Goal: Task Accomplishment & Management: Manage account settings

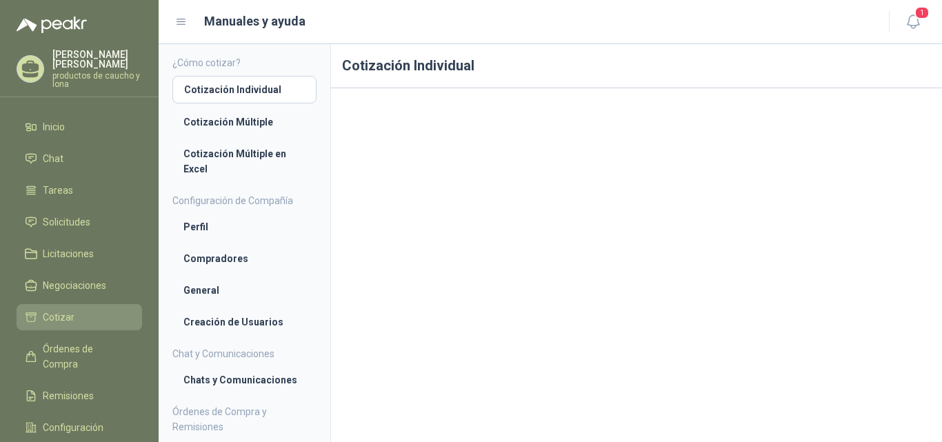
click at [59, 317] on span "Cotizar" at bounding box center [59, 317] width 32 height 15
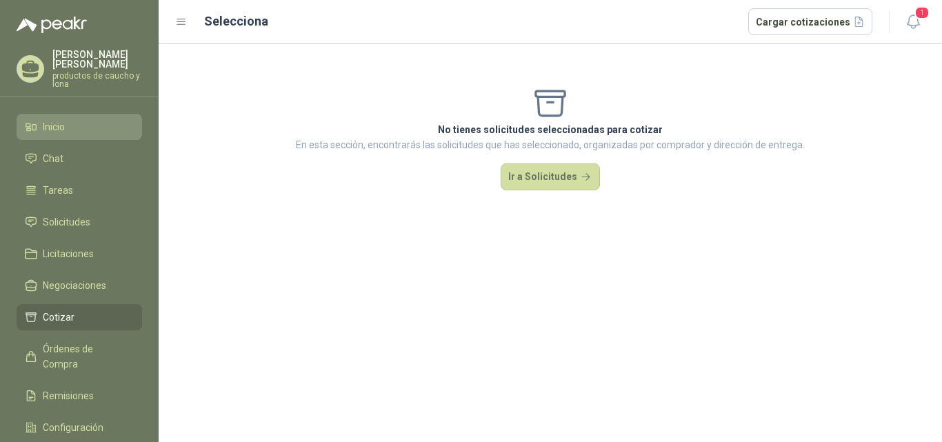
click at [69, 128] on li "Inicio" at bounding box center [79, 126] width 109 height 15
click at [59, 126] on span "Inicio" at bounding box center [54, 126] width 22 height 15
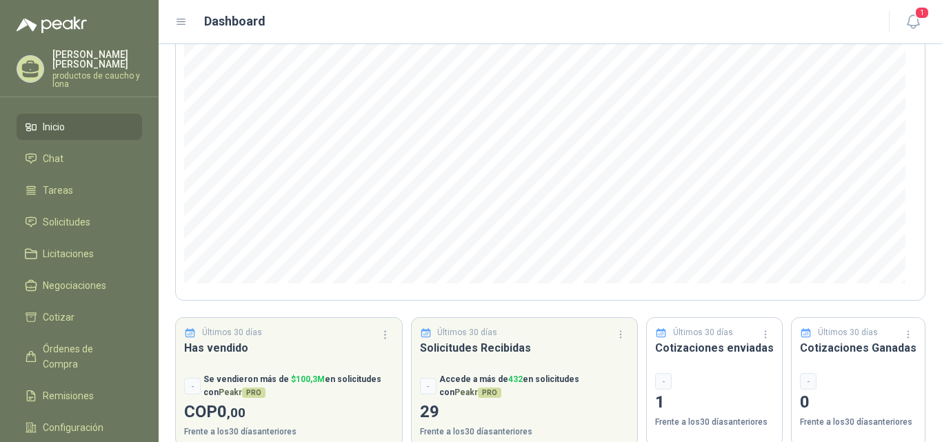
scroll to position [179, 0]
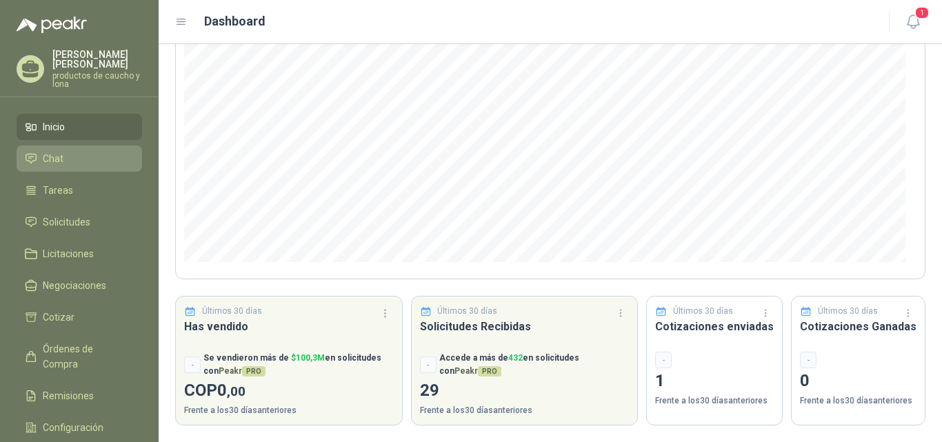
click at [61, 161] on span "Chat" at bounding box center [53, 158] width 21 height 15
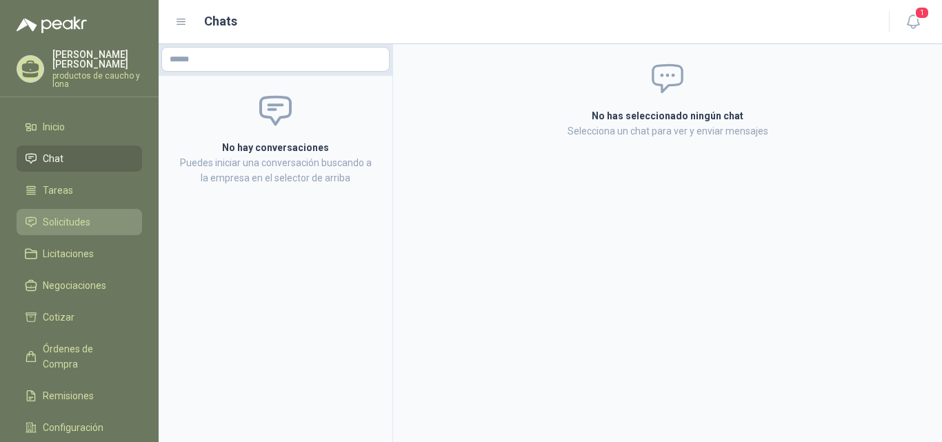
click at [77, 225] on span "Solicitudes" at bounding box center [67, 222] width 48 height 15
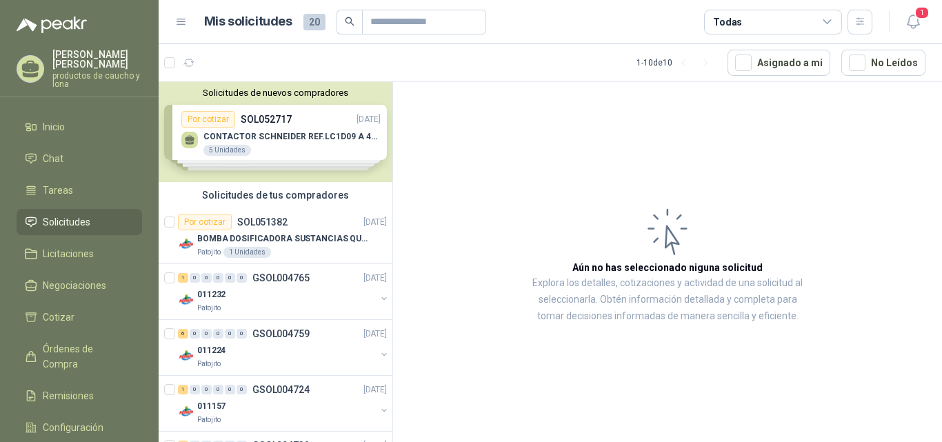
click at [259, 136] on div "Solicitudes de nuevos compradores Por cotizar SOL052717 [DATE] CONTACTOR [PERSO…" at bounding box center [276, 132] width 234 height 100
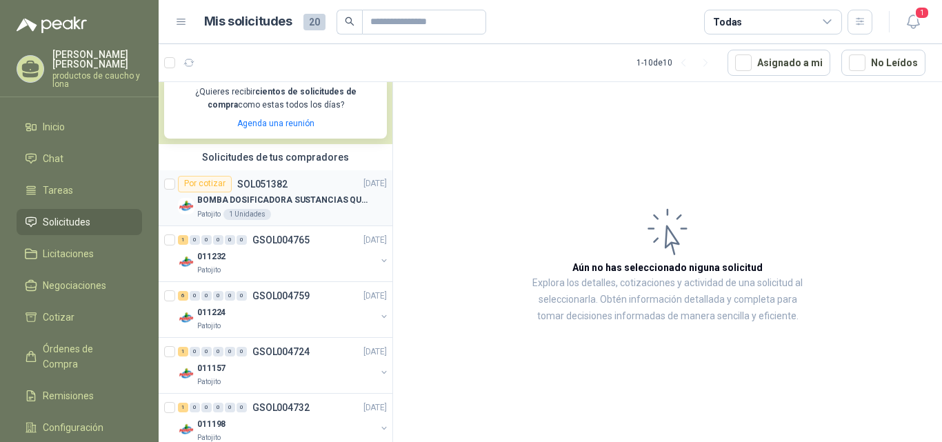
scroll to position [345, 0]
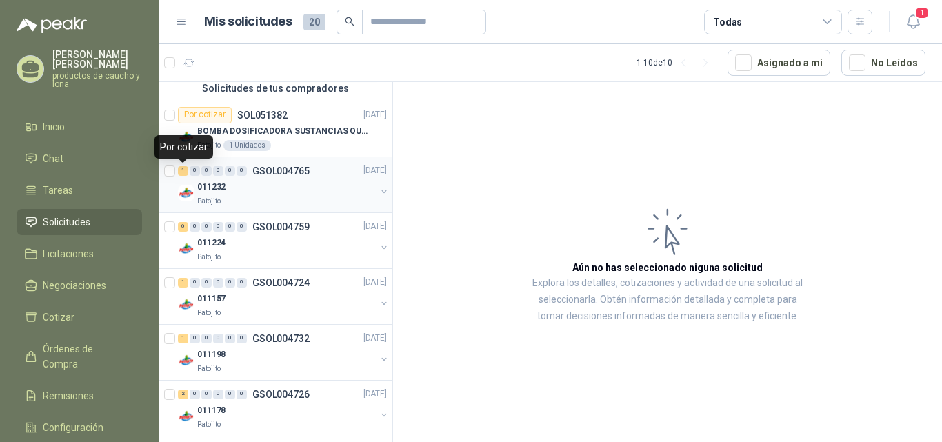
click at [183, 170] on div "1" at bounding box center [183, 171] width 10 height 10
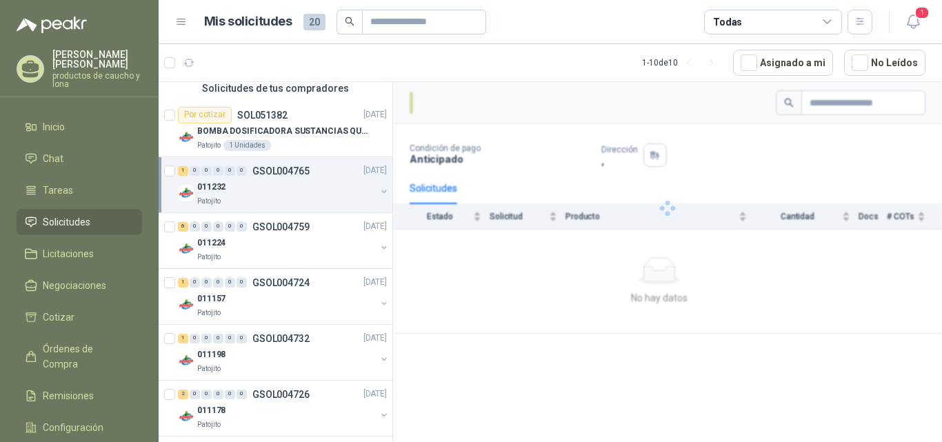
click at [277, 177] on div "1 0 0 0 0 0 GSOL004765 [DATE]" at bounding box center [284, 171] width 212 height 17
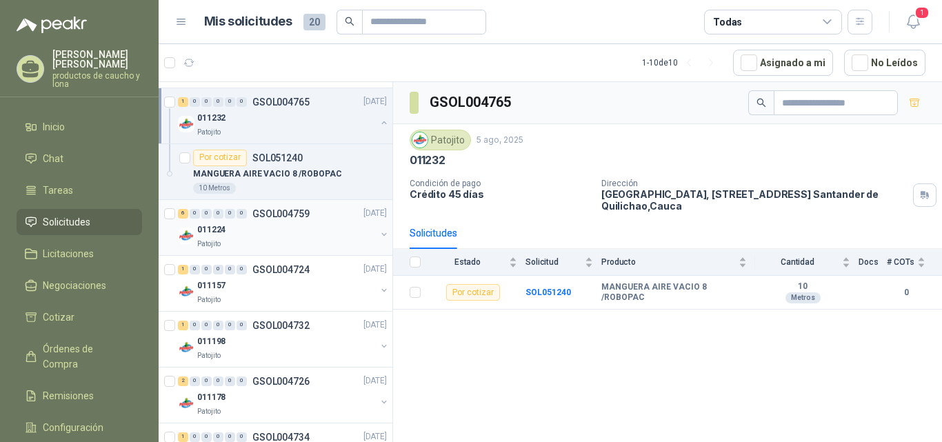
scroll to position [483, 0]
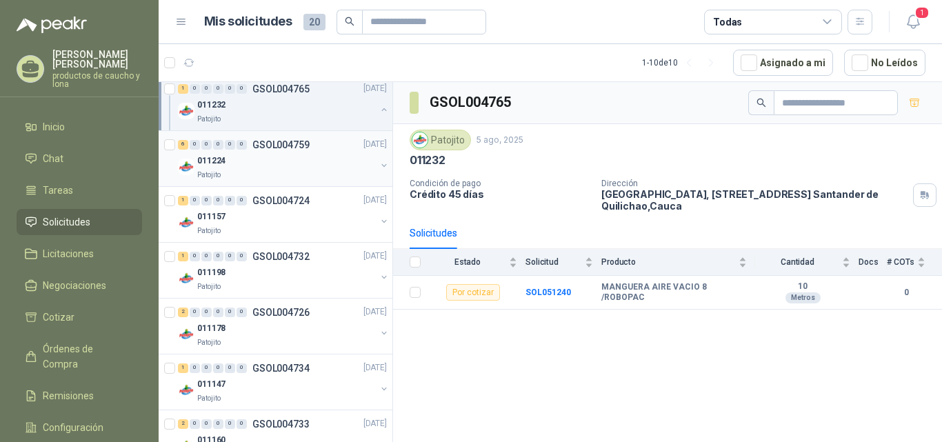
click at [255, 159] on div "011224" at bounding box center [286, 161] width 179 height 17
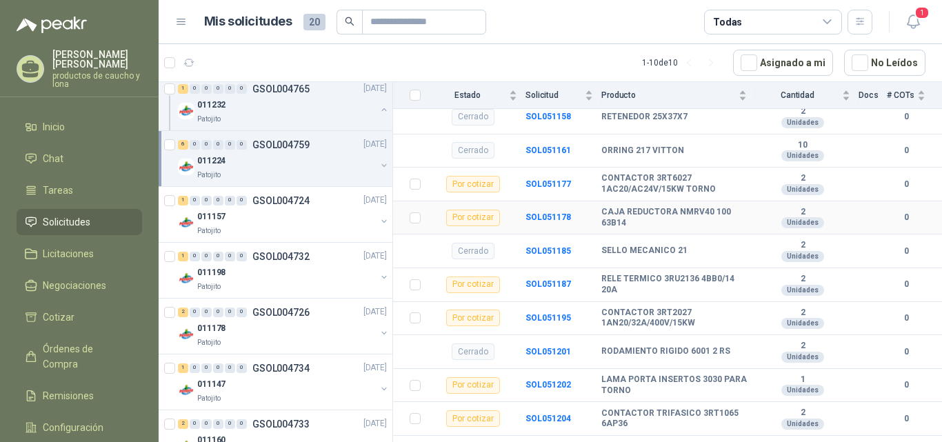
scroll to position [299, 0]
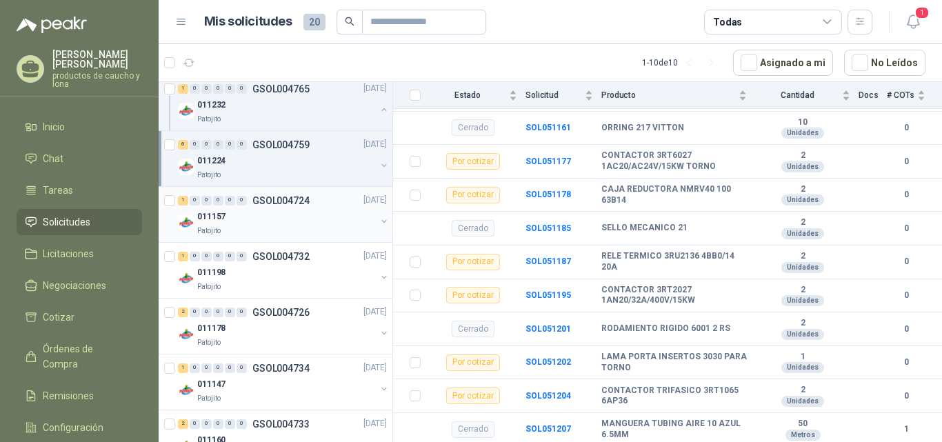
click at [273, 217] on div "011157" at bounding box center [286, 217] width 179 height 17
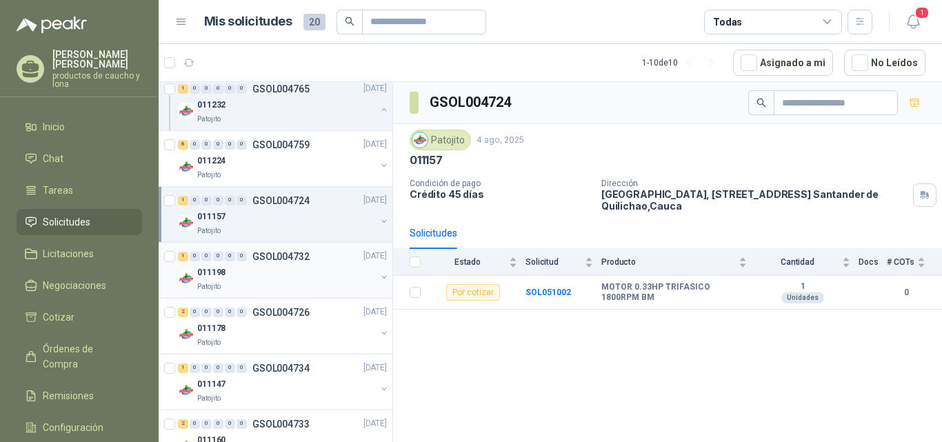
click at [272, 265] on div "011198" at bounding box center [286, 273] width 179 height 17
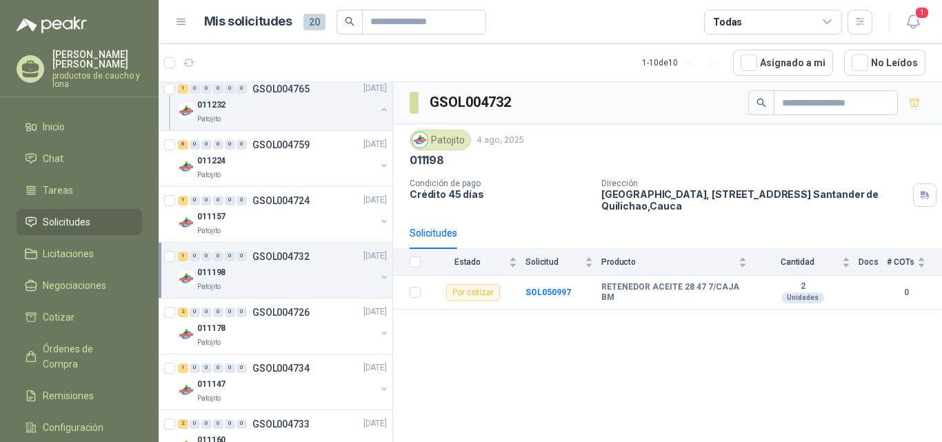
scroll to position [552, 0]
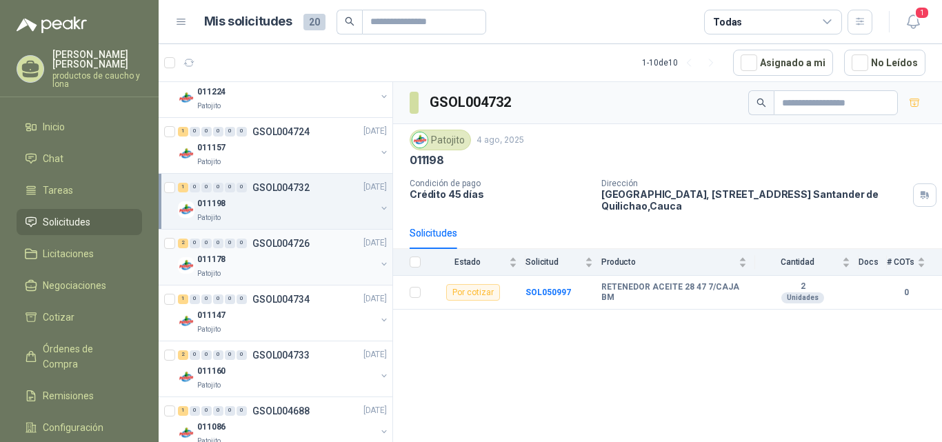
click at [276, 264] on div "011178" at bounding box center [286, 260] width 179 height 17
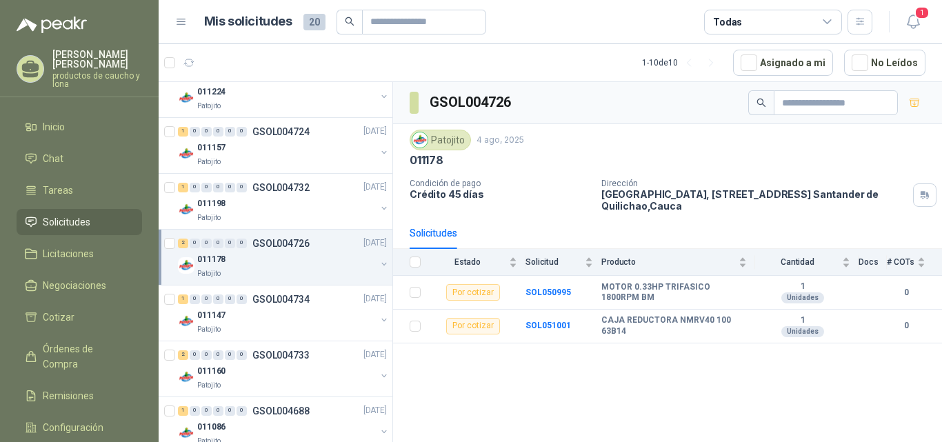
scroll to position [621, 0]
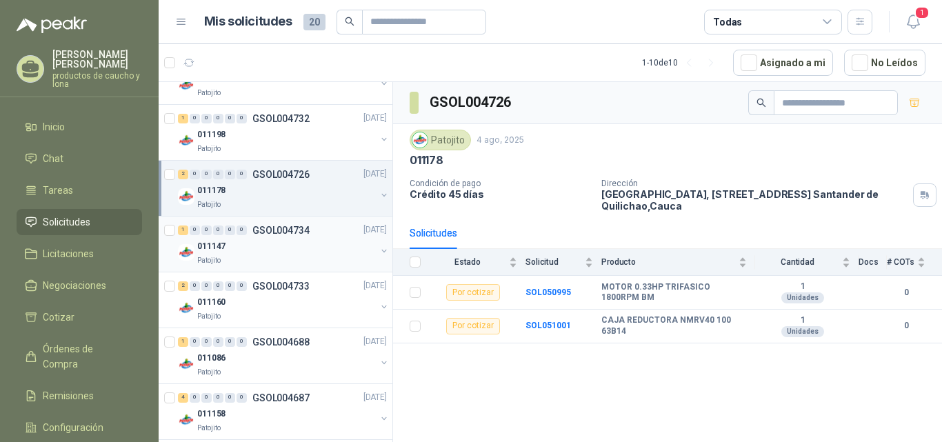
click at [272, 253] on div "011147" at bounding box center [286, 247] width 179 height 17
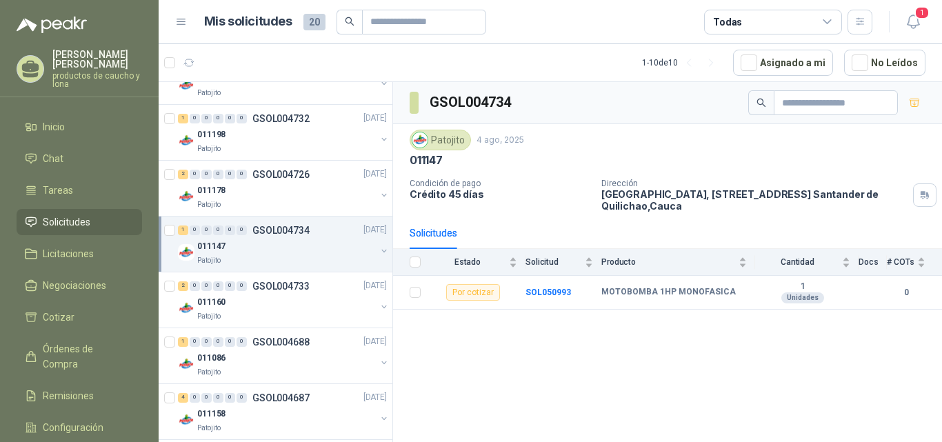
scroll to position [634, 0]
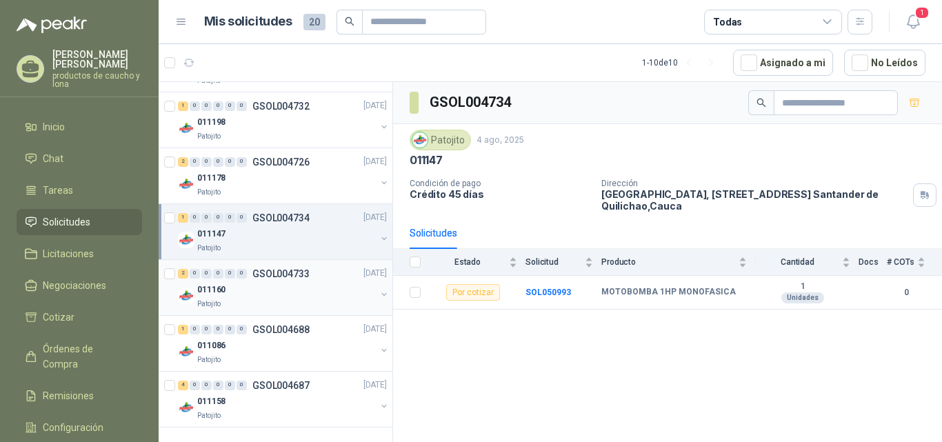
click at [272, 270] on p "GSOL004733" at bounding box center [280, 274] width 57 height 10
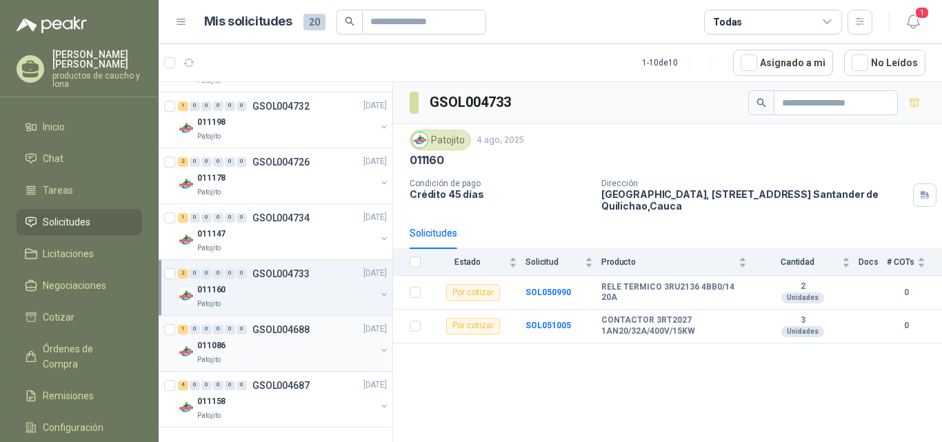
click at [261, 339] on div "011086" at bounding box center [286, 346] width 179 height 17
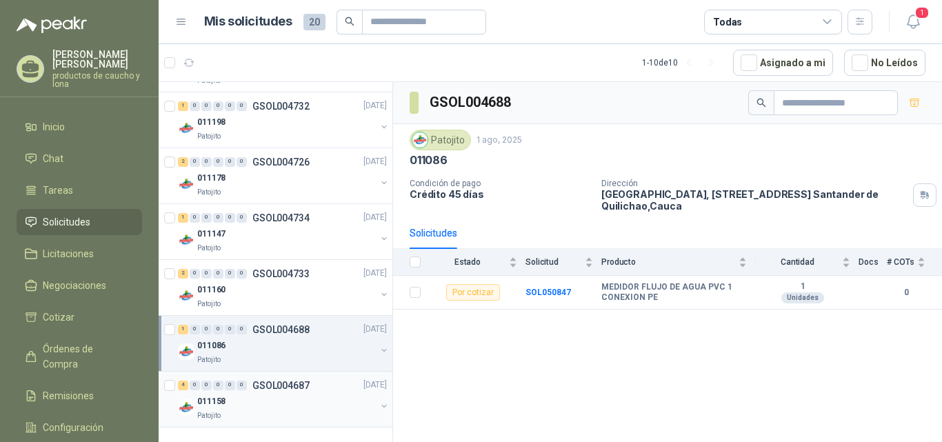
click at [271, 388] on p "GSOL004687" at bounding box center [280, 386] width 57 height 10
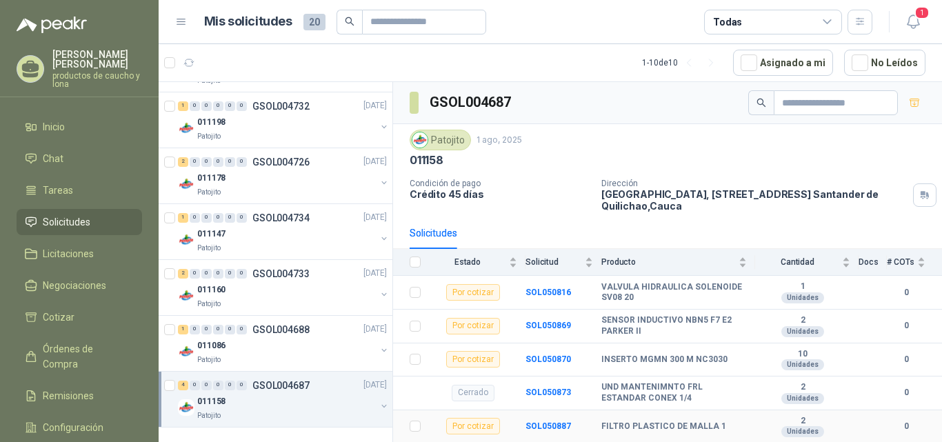
click at [673, 429] on b "FILTRO PLASTICO DE MALLA 1" at bounding box center [664, 426] width 125 height 11
click at [84, 322] on li "Cotizar" at bounding box center [79, 317] width 109 height 15
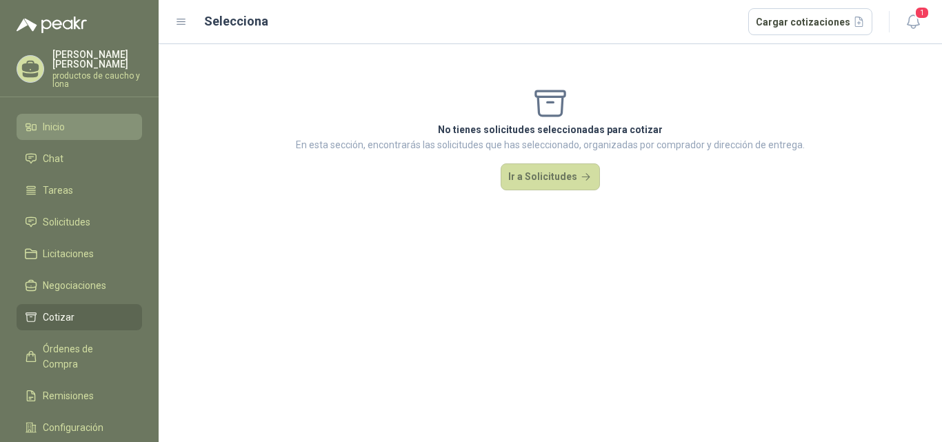
click at [74, 128] on li "Inicio" at bounding box center [79, 126] width 109 height 15
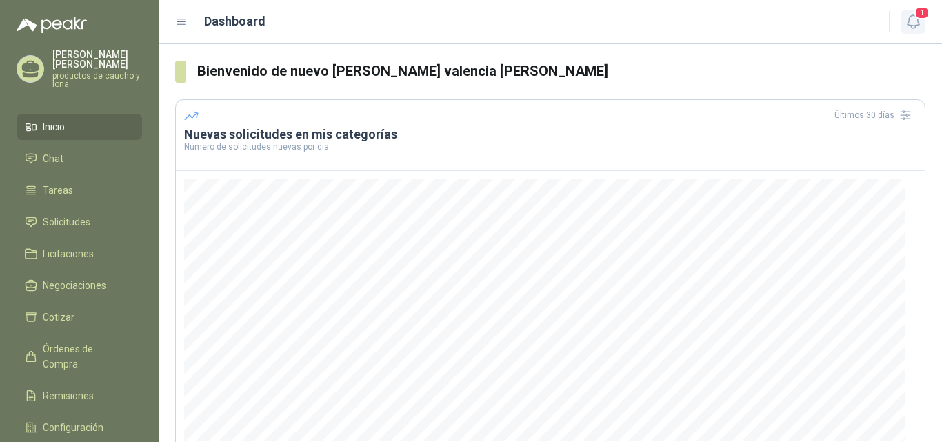
click at [917, 19] on span "1" at bounding box center [922, 12] width 15 height 13
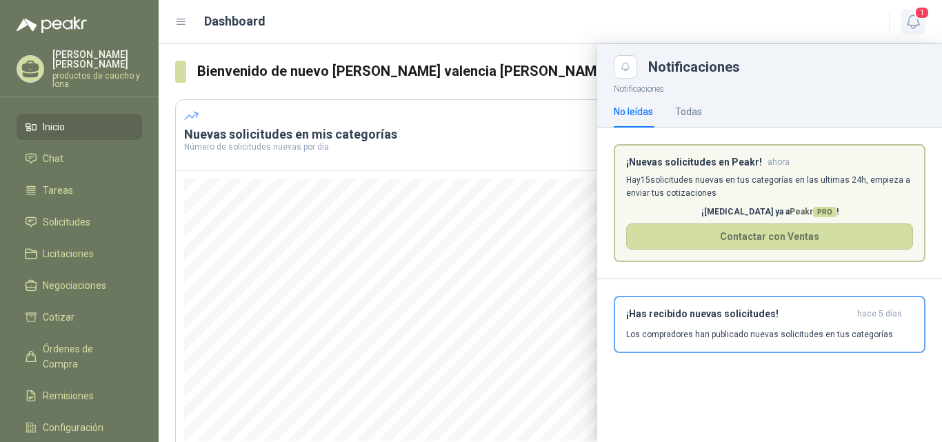
click at [915, 19] on icon "button" at bounding box center [913, 21] width 17 height 17
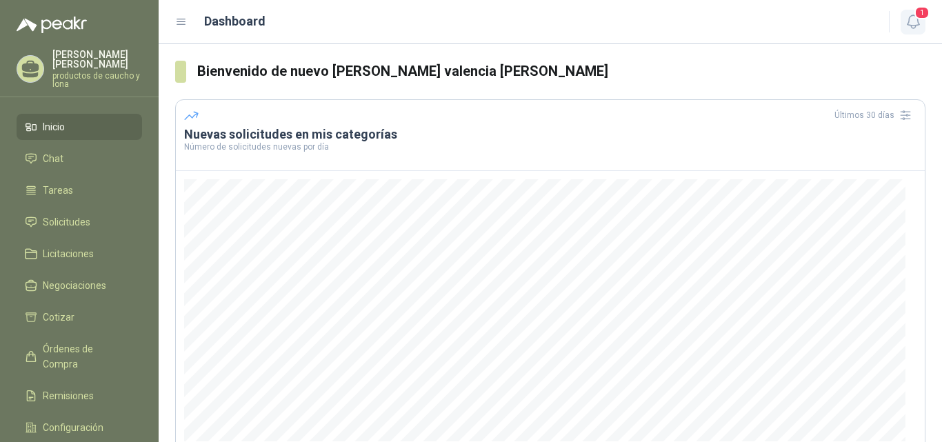
click at [913, 19] on icon "button" at bounding box center [913, 21] width 17 height 17
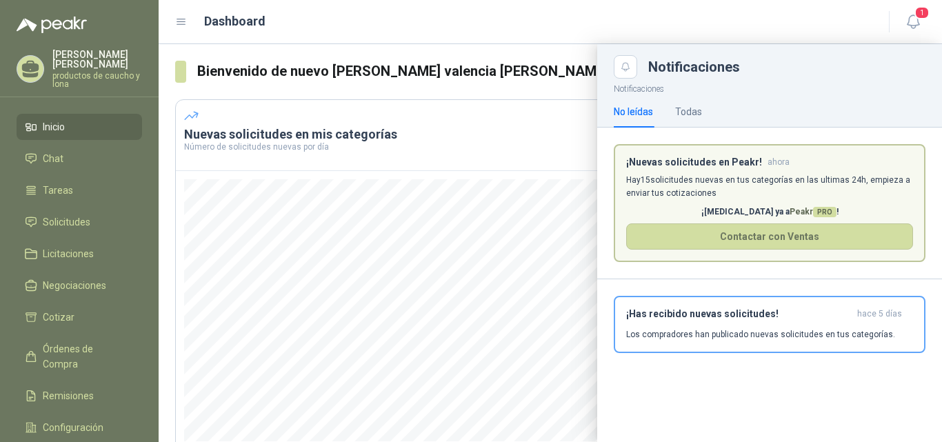
click at [740, 177] on p "Hay 15 solicitudes nuevas en tus categorías en las ultimas 24h, empieza a envia…" at bounding box center [769, 187] width 287 height 26
click at [744, 235] on button "Contactar con Ventas" at bounding box center [769, 236] width 287 height 26
click at [919, 10] on span "1" at bounding box center [922, 12] width 15 height 13
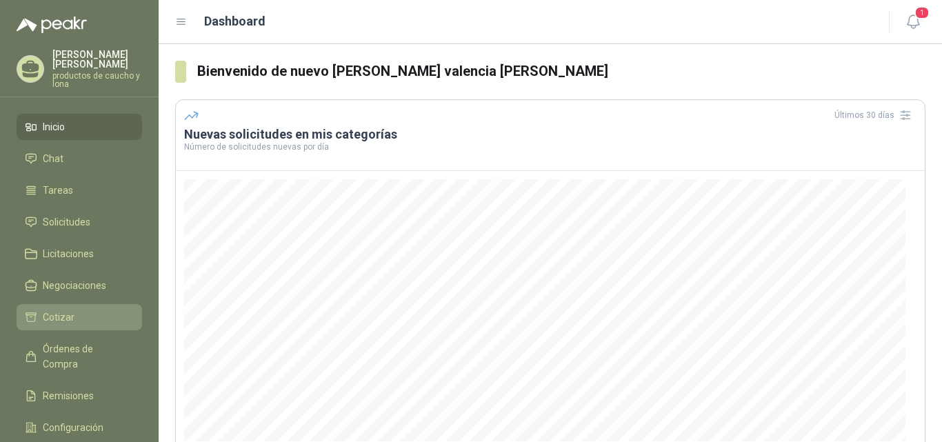
click at [70, 312] on span "Cotizar" at bounding box center [59, 317] width 32 height 15
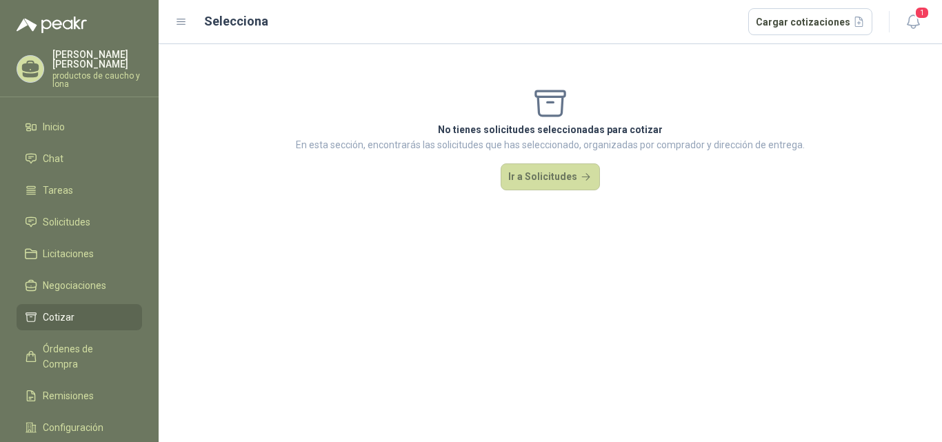
click at [189, 28] on div "Selecciona Cargar cotizaciones" at bounding box center [523, 22] width 697 height 28
click at [222, 19] on h2 "Selecciona" at bounding box center [236, 21] width 64 height 19
click at [187, 24] on icon at bounding box center [181, 22] width 12 height 12
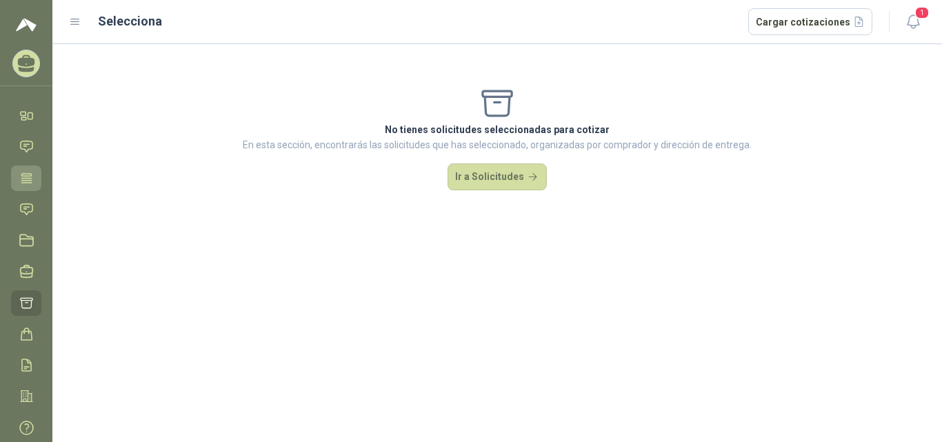
click at [28, 172] on icon at bounding box center [26, 178] width 14 height 14
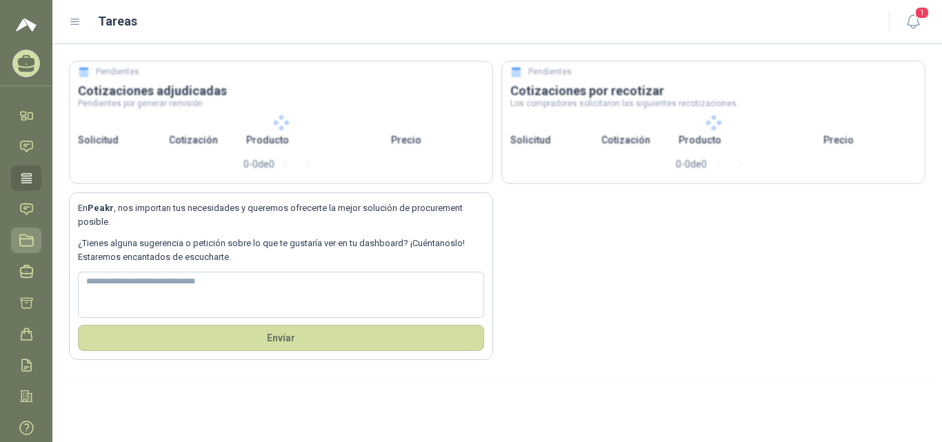
click at [25, 237] on icon at bounding box center [26, 240] width 14 height 14
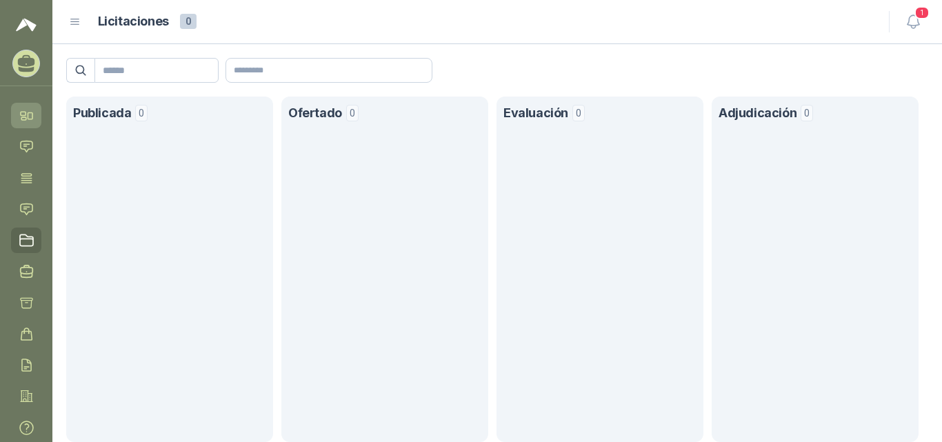
click at [35, 117] on link "Inicio" at bounding box center [26, 116] width 30 height 26
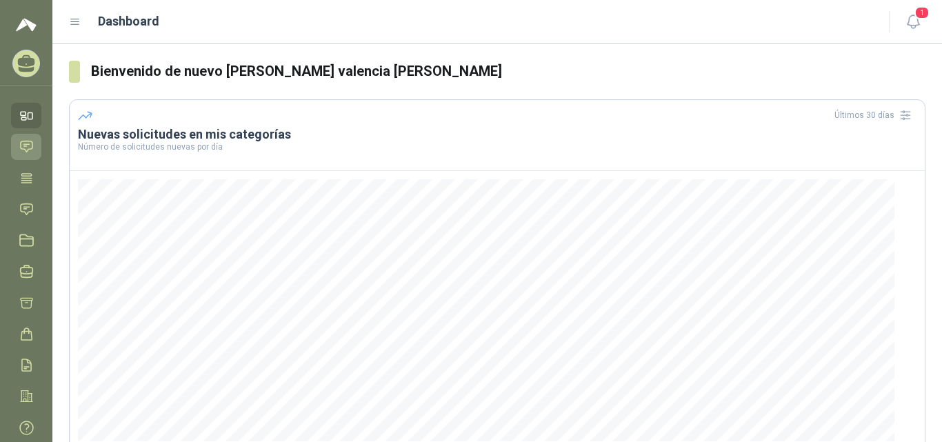
click at [22, 144] on icon at bounding box center [26, 146] width 14 height 14
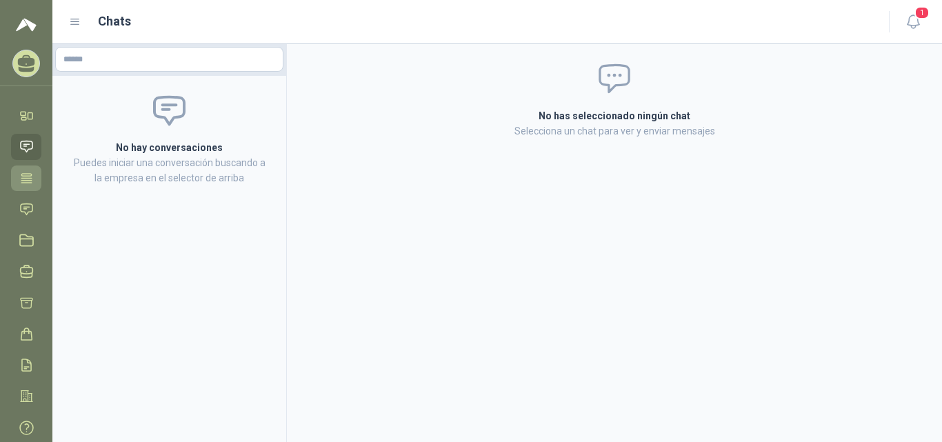
click at [23, 172] on icon at bounding box center [26, 178] width 14 height 14
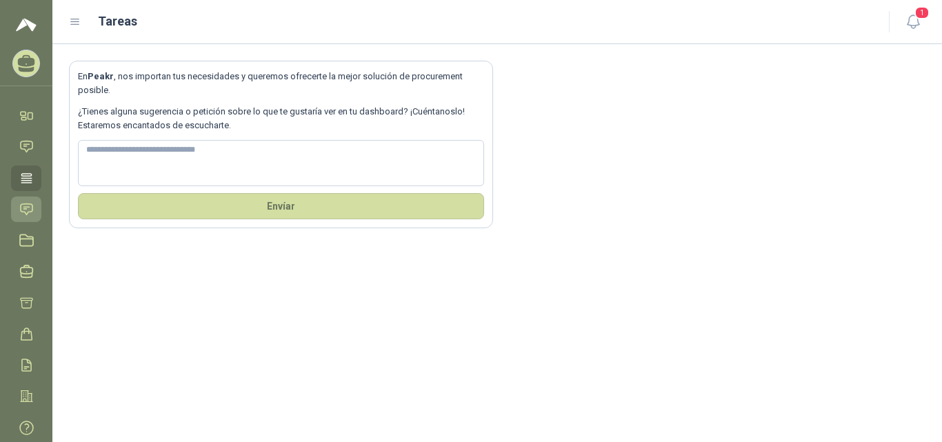
click at [30, 204] on icon at bounding box center [27, 208] width 12 height 11
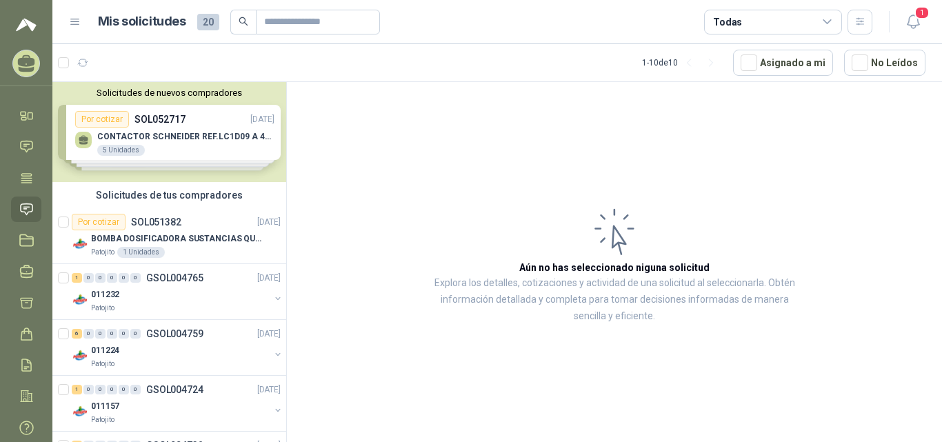
click at [822, 20] on icon at bounding box center [828, 22] width 12 height 12
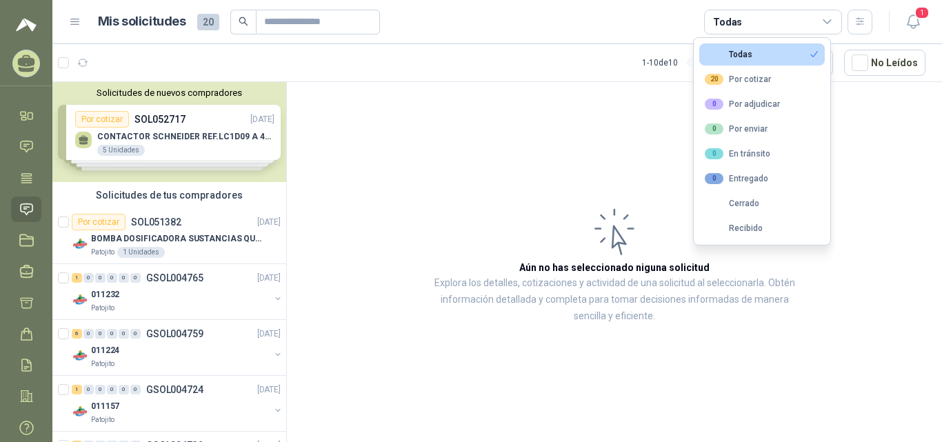
click at [788, 50] on button "Todas" at bounding box center [762, 54] width 126 height 22
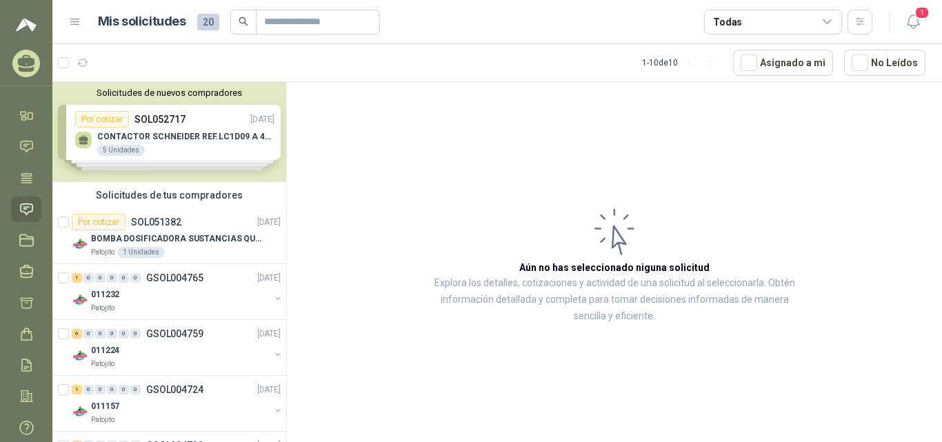
click at [186, 117] on div "Solicitudes de nuevos compradores Por cotizar SOL052717 [DATE] CONTACTOR [PERSO…" at bounding box center [169, 132] width 234 height 100
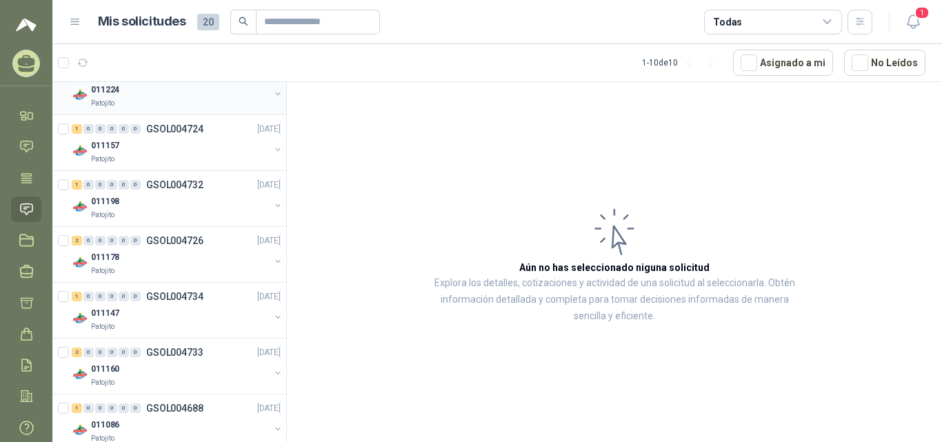
scroll to position [578, 0]
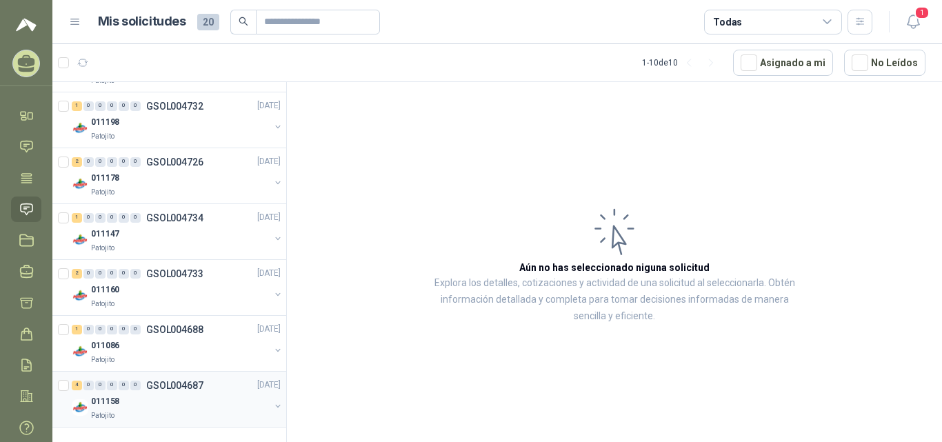
click at [169, 391] on div "4 0 0 0 0 0 GSOL004687 [DATE]" at bounding box center [178, 385] width 212 height 17
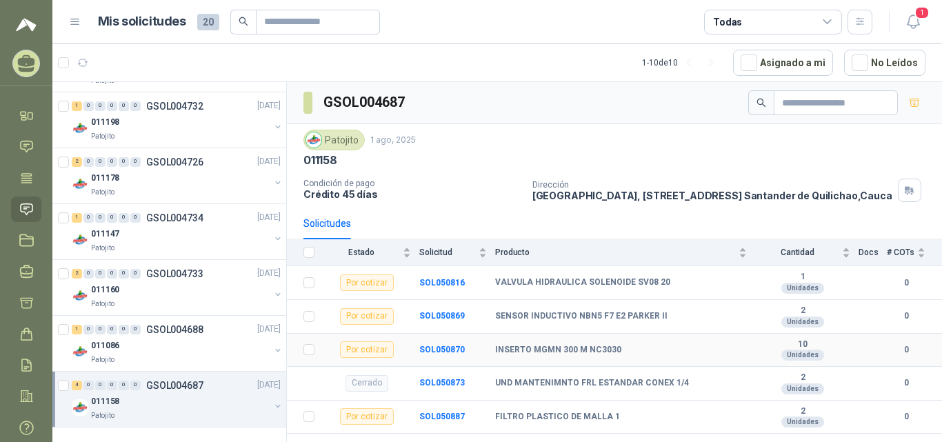
scroll to position [37, 0]
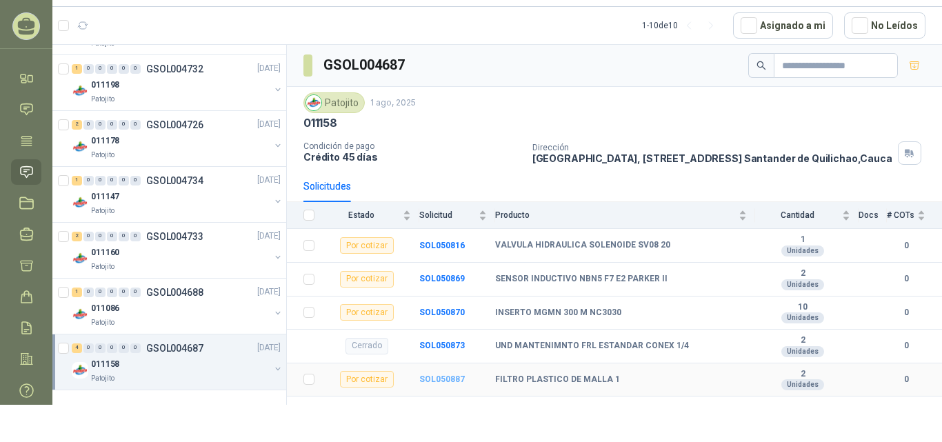
click at [448, 384] on b "SOL050887" at bounding box center [442, 380] width 46 height 10
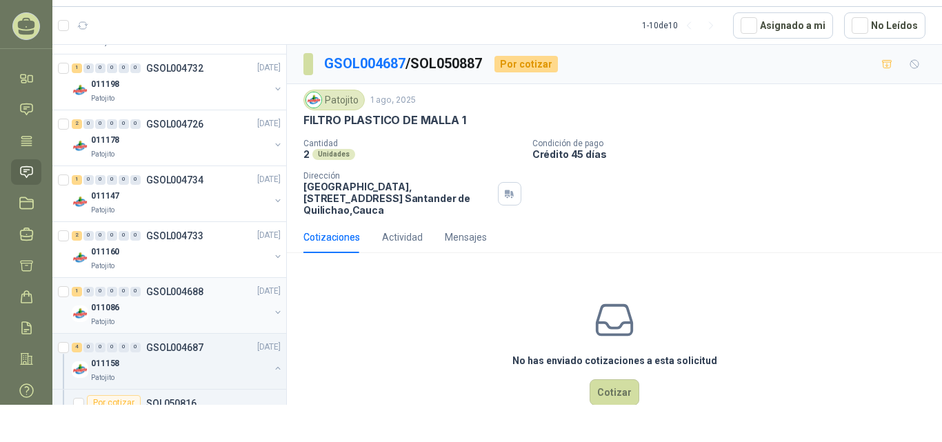
click at [161, 307] on div "011086" at bounding box center [180, 308] width 179 height 17
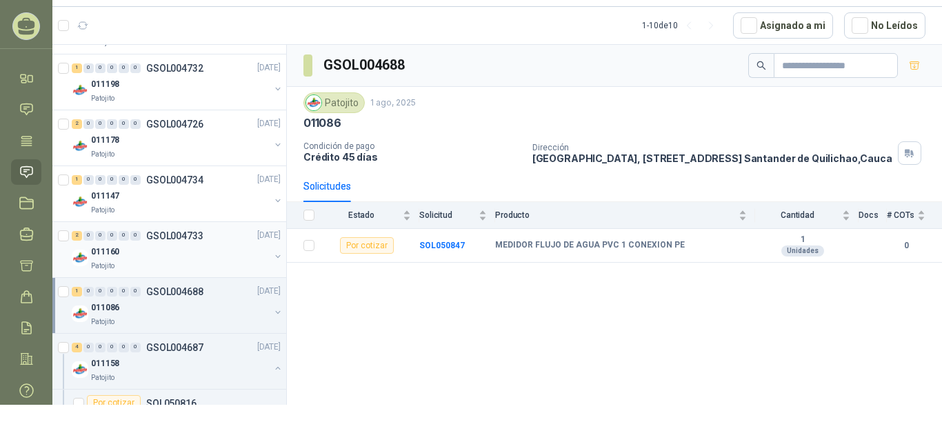
click at [165, 244] on div "2 0 0 0 0 0 GSOL004733 [DATE]" at bounding box center [178, 236] width 212 height 17
